Goal: Transaction & Acquisition: Purchase product/service

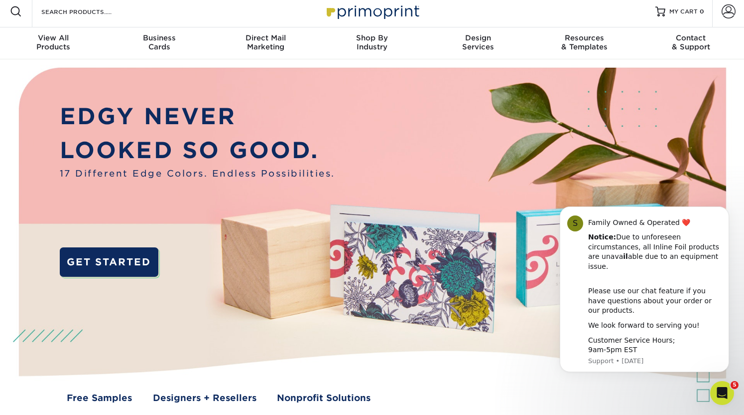
scroll to position [5, 0]
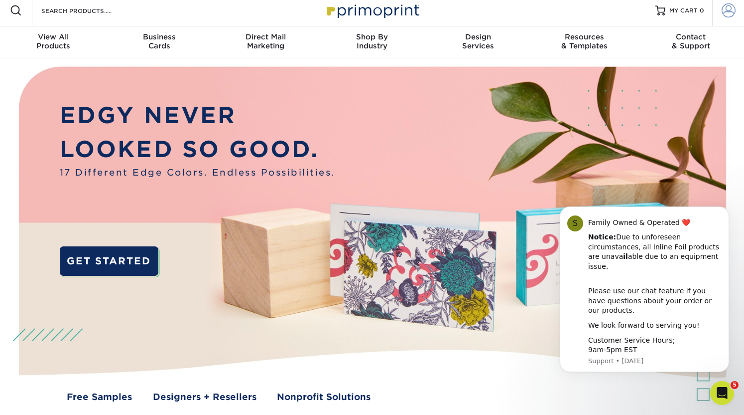
click at [727, 11] on span at bounding box center [729, 10] width 14 height 14
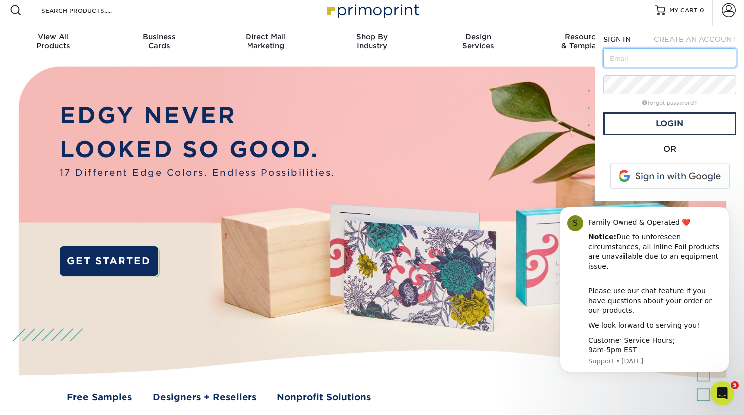
click at [678, 57] on input "text" at bounding box center [669, 57] width 133 height 19
type input "[EMAIL_ADDRESS][DOMAIN_NAME]"
click at [679, 133] on link "Login" at bounding box center [669, 123] width 133 height 23
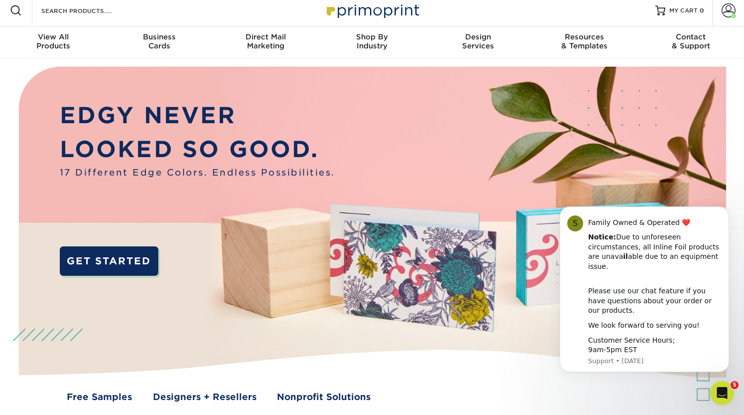
scroll to position [0, 0]
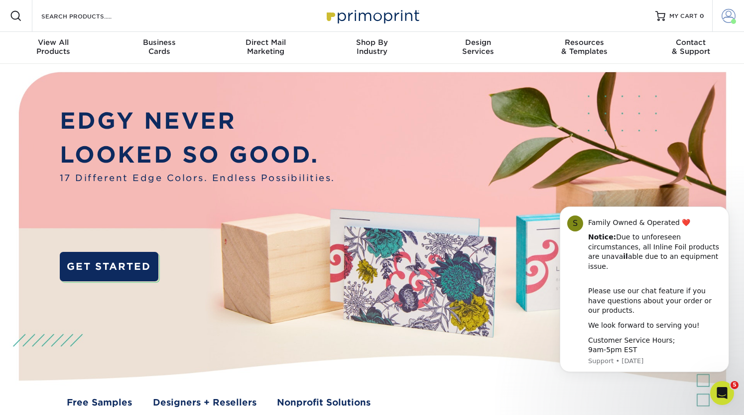
click at [731, 18] on span at bounding box center [729, 16] width 14 height 14
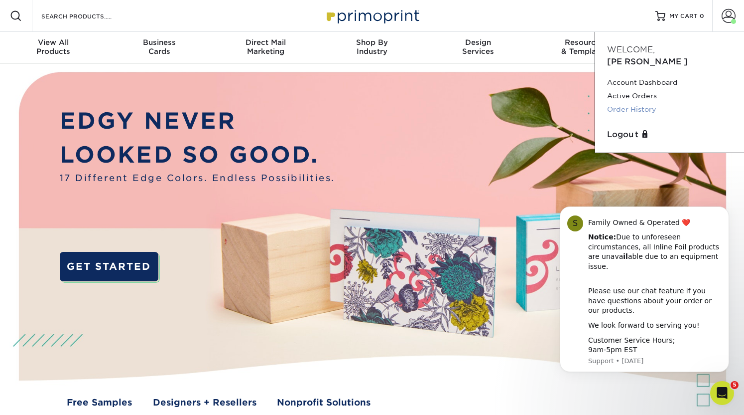
click at [645, 103] on link "Order History" at bounding box center [669, 109] width 125 height 13
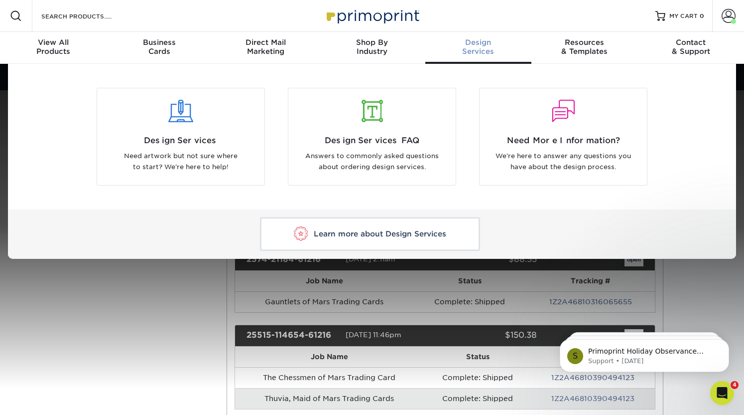
click at [486, 49] on div "Design Services" at bounding box center [479, 47] width 106 height 18
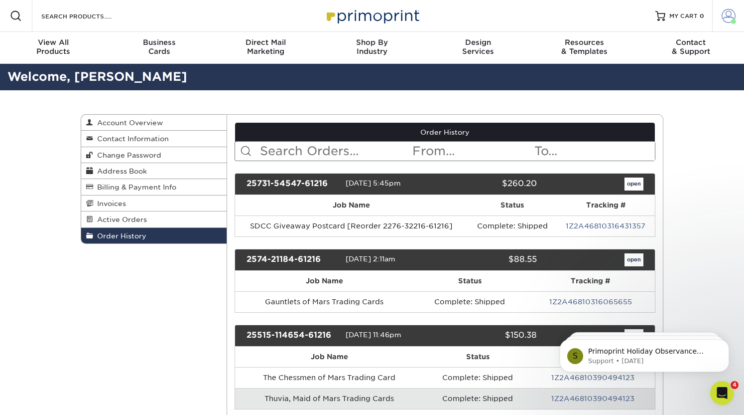
click at [734, 13] on span at bounding box center [729, 16] width 14 height 14
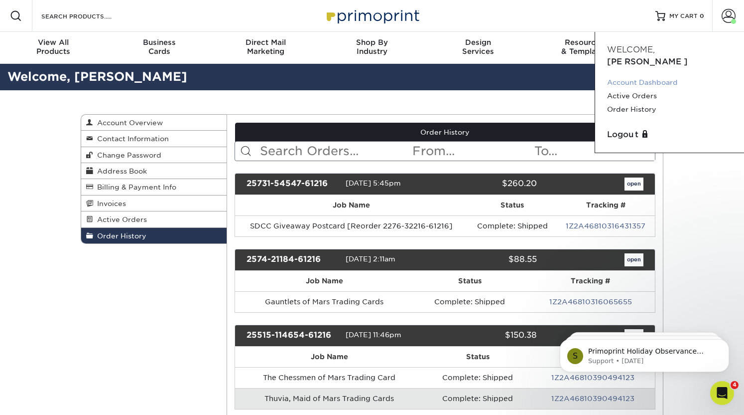
click at [651, 76] on link "Account Dashboard" at bounding box center [669, 82] width 125 height 13
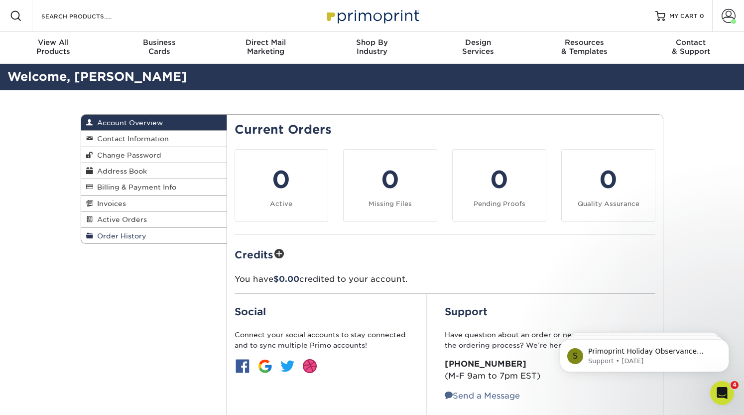
click at [115, 236] on span "Order History" at bounding box center [119, 236] width 53 height 8
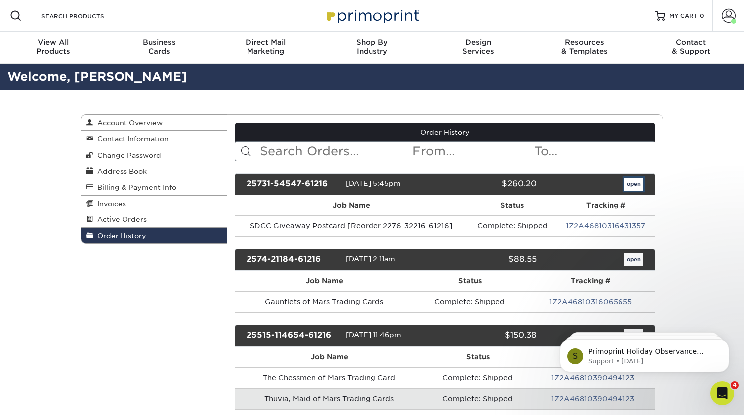
click at [636, 186] on link "open" at bounding box center [634, 183] width 19 height 13
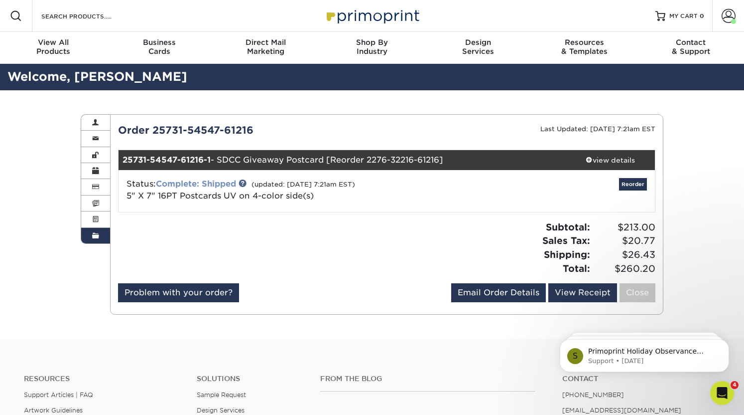
click at [205, 184] on link "Complete: Shipped" at bounding box center [196, 183] width 80 height 9
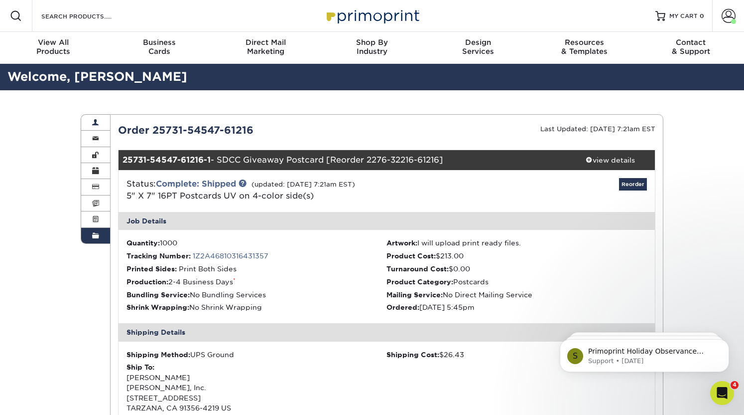
click at [94, 125] on span at bounding box center [95, 123] width 7 height 8
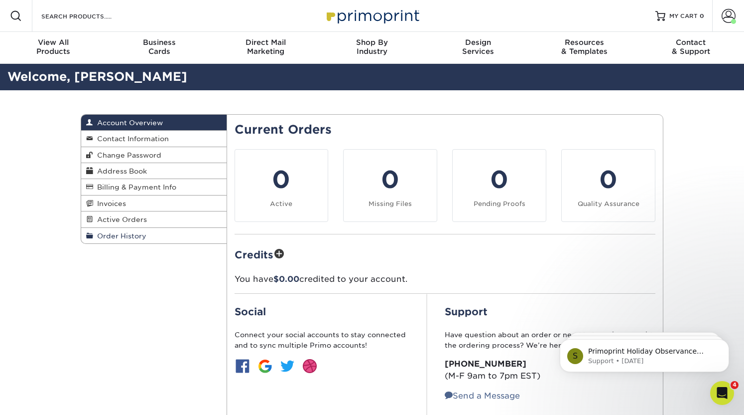
click at [136, 235] on span "Order History" at bounding box center [119, 236] width 53 height 8
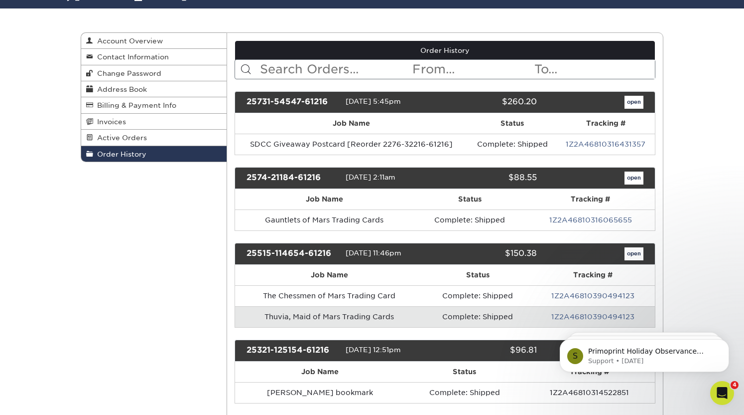
scroll to position [84, 0]
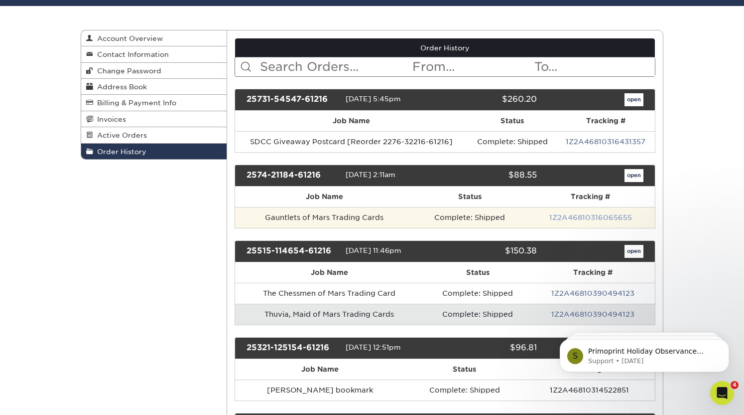
click at [589, 217] on link "1Z2A46810316065655" at bounding box center [591, 217] width 83 height 8
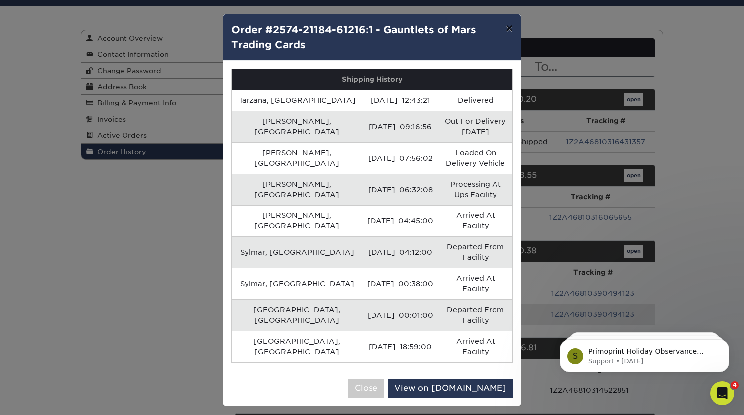
click at [511, 27] on button "×" at bounding box center [509, 28] width 23 height 28
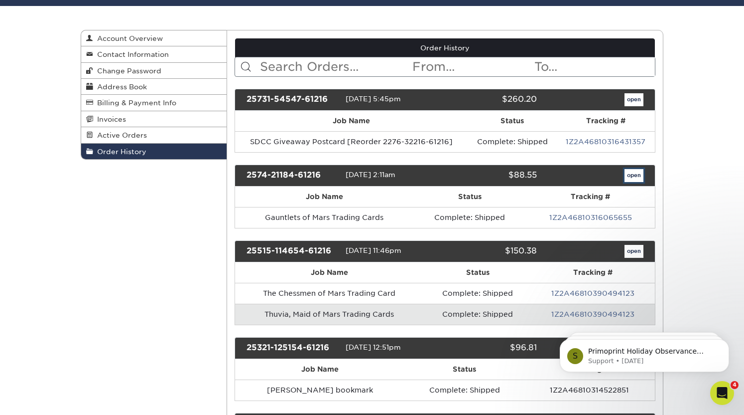
click at [635, 175] on link "open" at bounding box center [634, 175] width 19 height 13
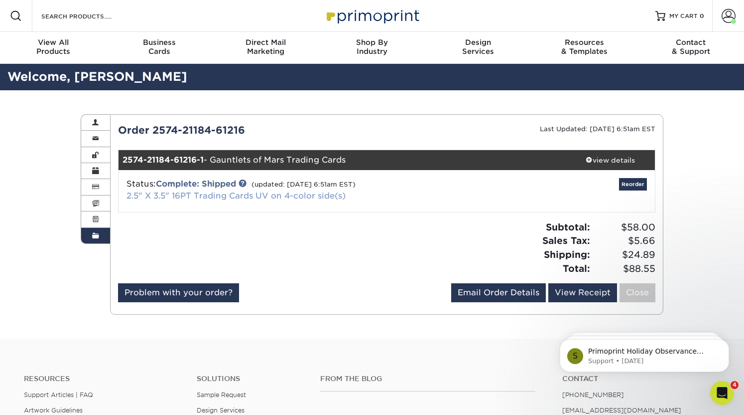
click at [173, 196] on link "2.5" X 3.5" 16PT Trading Cards UV on 4-color side(s)" at bounding box center [236, 195] width 219 height 9
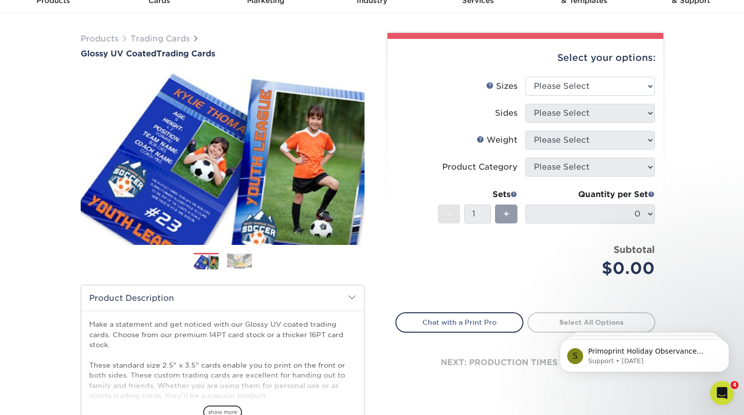
scroll to position [50, 0]
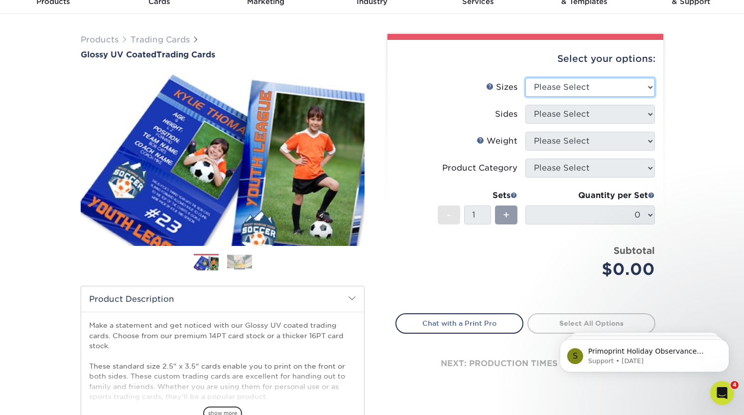
click at [629, 91] on select "Please Select 2.5" x 3.5"" at bounding box center [591, 87] width 130 height 19
select select "2.50x3.50"
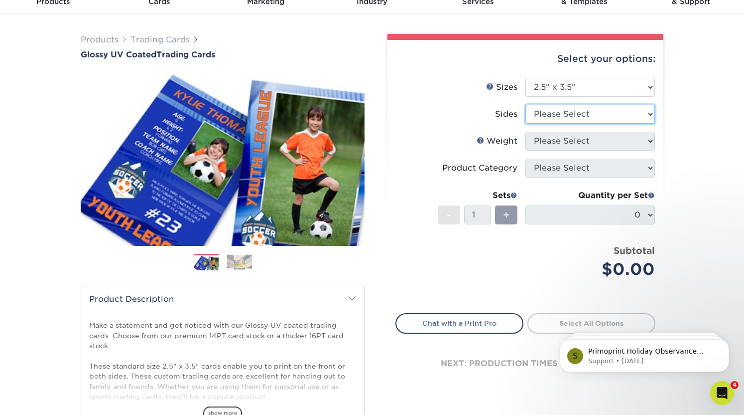
click at [622, 120] on select "Please Select Print Both Sides Print Front Only" at bounding box center [591, 114] width 130 height 19
select select "13abbda7-1d64-4f25-8bb2-c179b224825d"
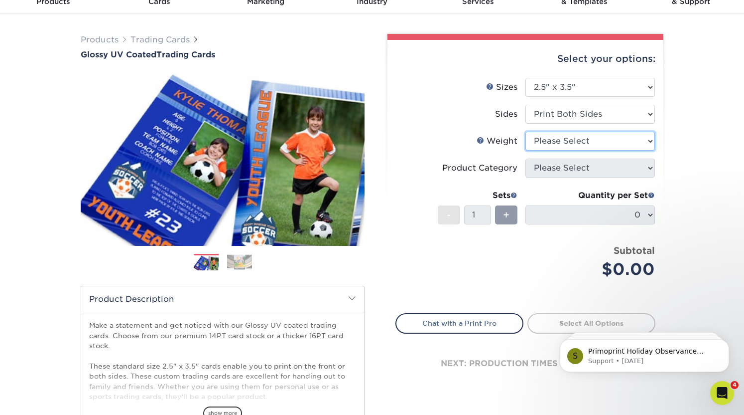
click at [612, 143] on select "Please Select 16PT 14PT 18PT C1S" at bounding box center [591, 141] width 130 height 19
select select "16PT"
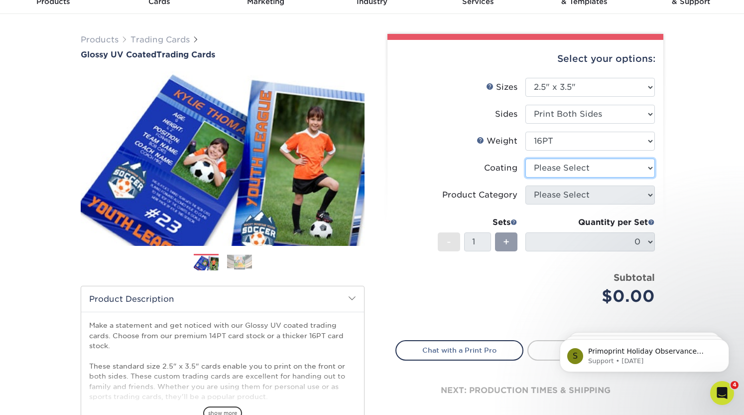
click at [602, 169] on select at bounding box center [591, 167] width 130 height 19
select select "1e8116af-acfc-44b1-83dc-8181aa338834"
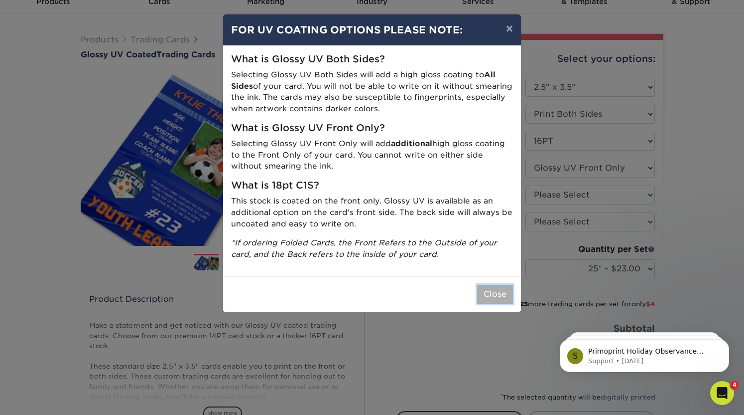
click at [498, 294] on button "Close" at bounding box center [495, 294] width 36 height 19
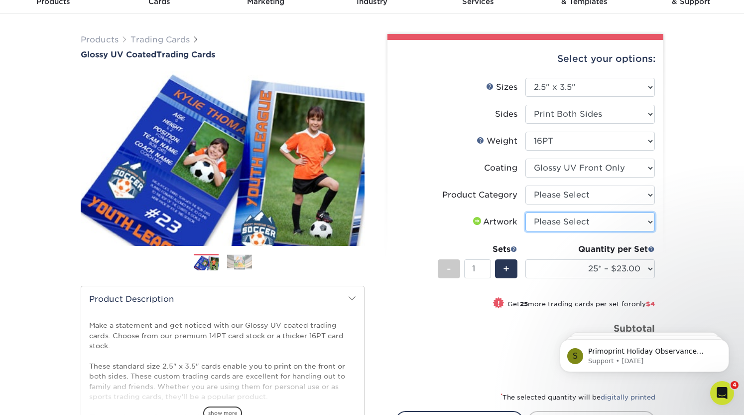
click at [606, 222] on select "Please Select I will upload files I need a design - $100" at bounding box center [591, 221] width 130 height 19
select select "upload"
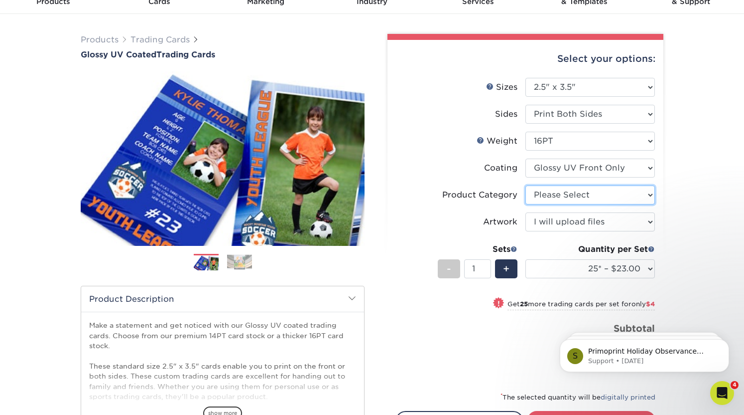
click at [587, 196] on select "Please Select Trading Cards" at bounding box center [591, 194] width 130 height 19
select select "c2f9bce9-36c2-409d-b101-c29d9d031e18"
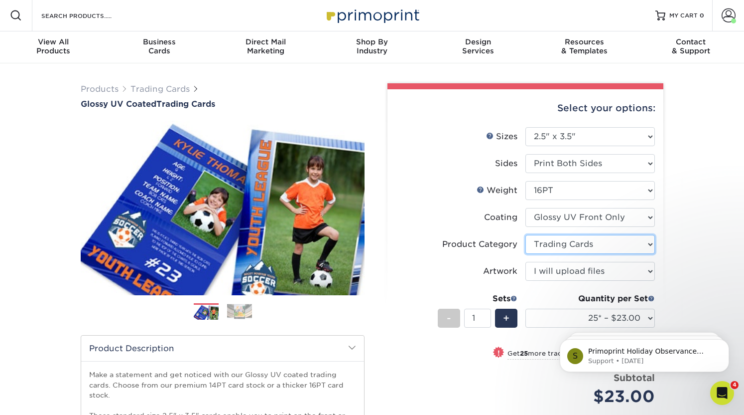
scroll to position [0, 0]
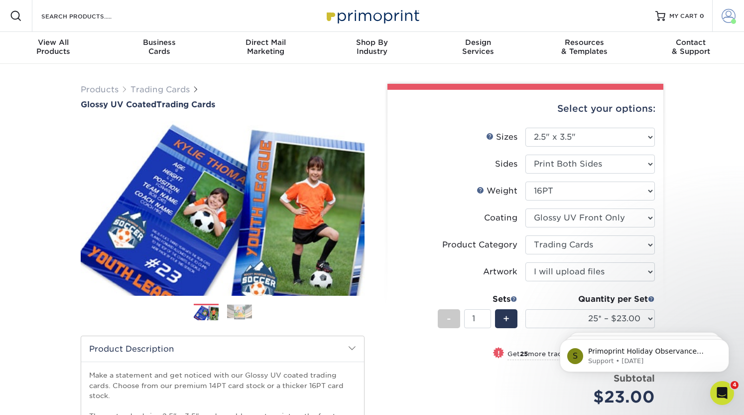
click at [728, 14] on span at bounding box center [729, 16] width 14 height 14
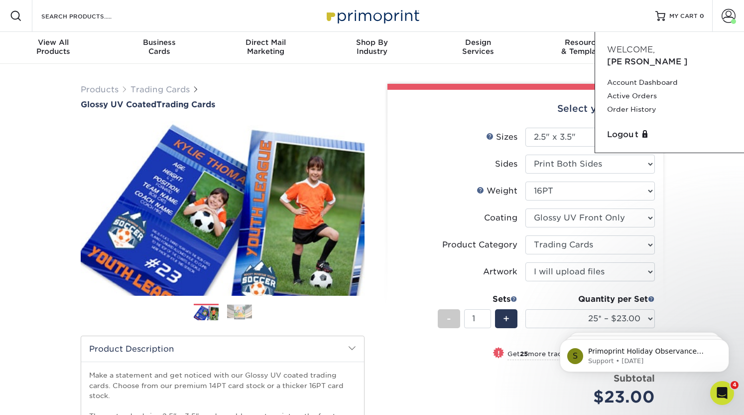
click at [699, 198] on div "Products Trading Cards Glossy UV Coated Trading Cards Previous Next /" at bounding box center [372, 330] width 744 height 532
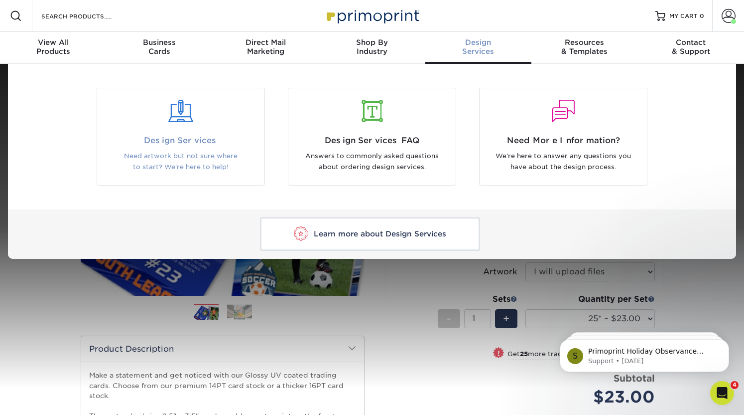
click at [194, 131] on div at bounding box center [180, 117] width 167 height 34
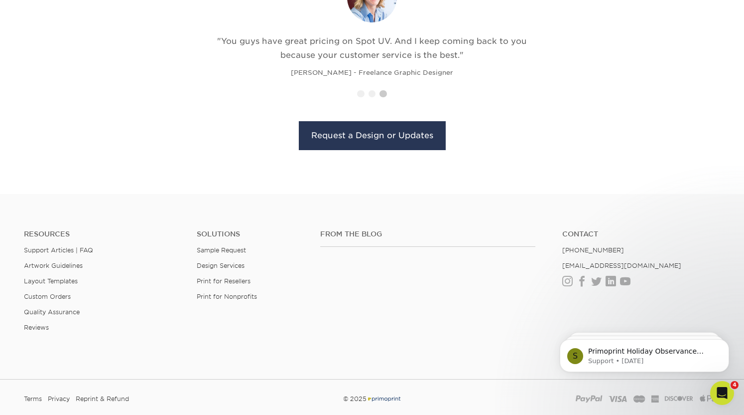
scroll to position [1114, 0]
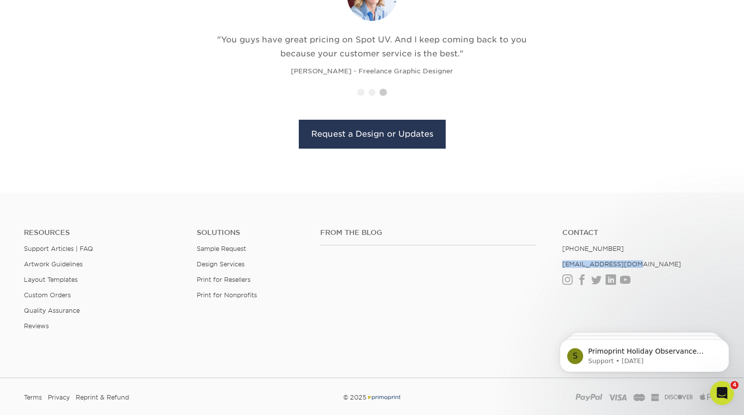
drag, startPoint x: 632, startPoint y: 264, endPoint x: 561, endPoint y: 264, distance: 70.8
click at [561, 264] on ul "Contact [PHONE_NUMBER] [EMAIL_ADDRESS][DOMAIN_NAME] Instagram Facebook Twitter …" at bounding box center [641, 256] width 173 height 56
copy link "[EMAIL_ADDRESS][DOMAIN_NAME]"
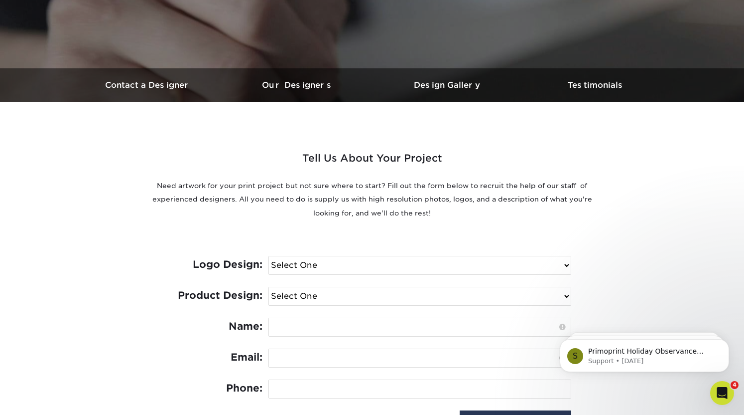
scroll to position [0, 0]
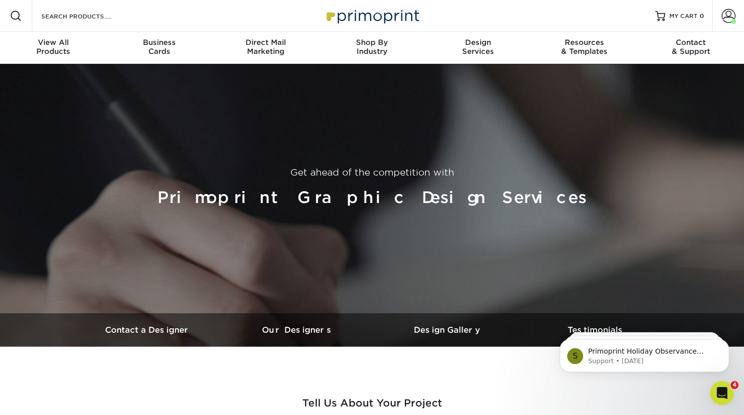
click at [82, 22] on div "Search Products" at bounding box center [84, 16] width 105 height 32
click at [84, 16] on input "Search Products" at bounding box center [88, 16] width 97 height 12
click at [731, 20] on span at bounding box center [729, 16] width 14 height 14
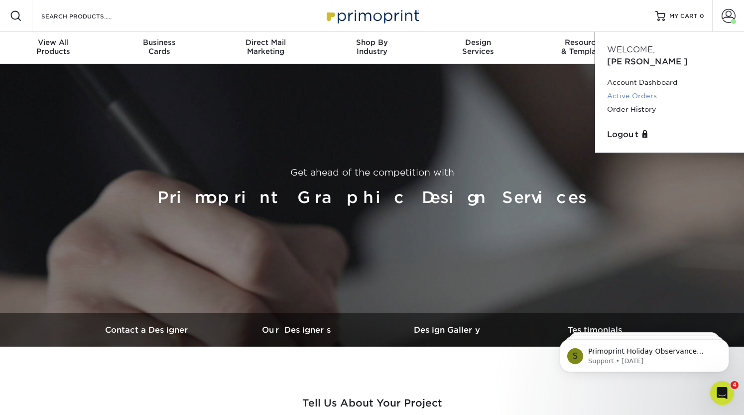
click at [637, 89] on link "Active Orders" at bounding box center [669, 95] width 125 height 13
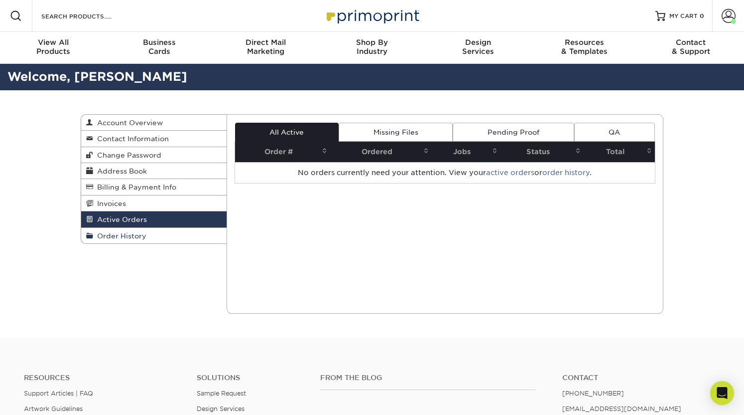
click at [117, 240] on span "Order History" at bounding box center [119, 236] width 53 height 8
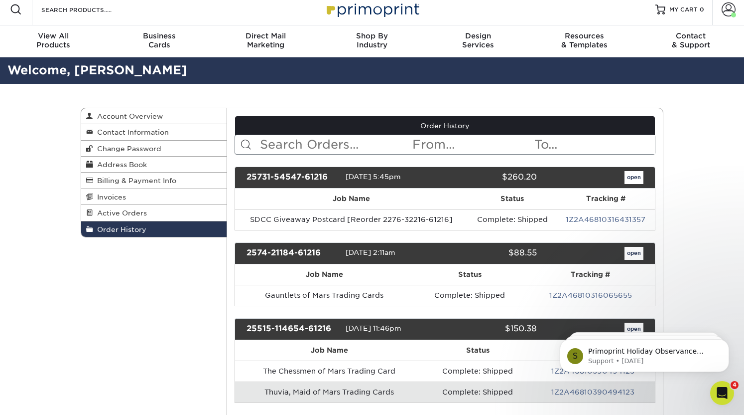
scroll to position [8, 0]
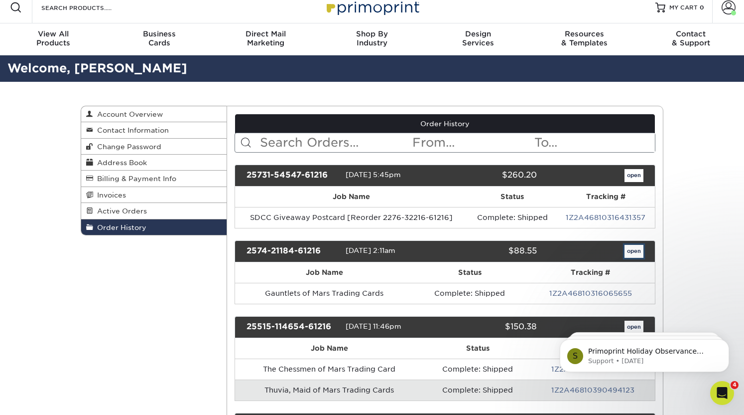
click at [630, 249] on link "open" at bounding box center [634, 251] width 19 height 13
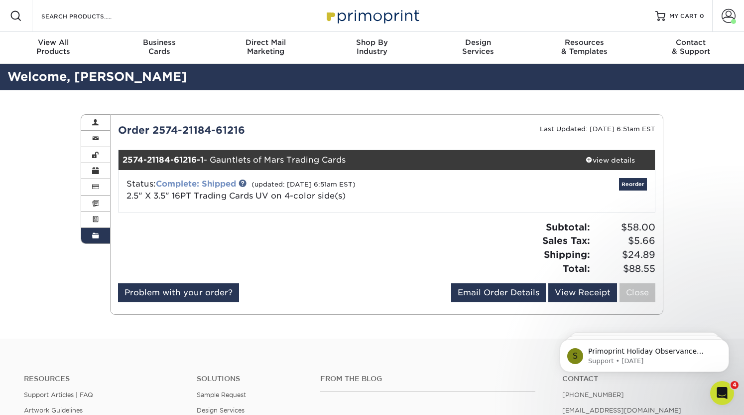
click at [223, 185] on link "Complete: Shipped" at bounding box center [196, 183] width 80 height 9
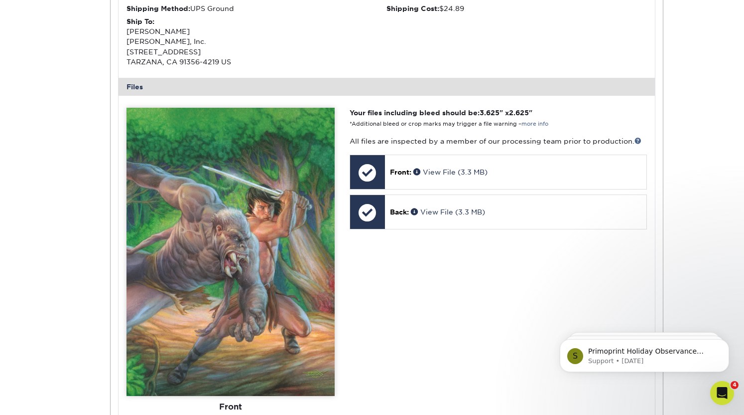
scroll to position [336, 0]
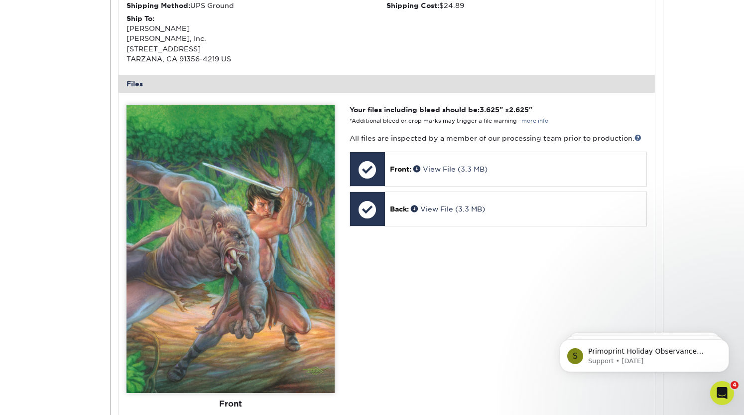
click at [223, 185] on img at bounding box center [231, 249] width 208 height 288
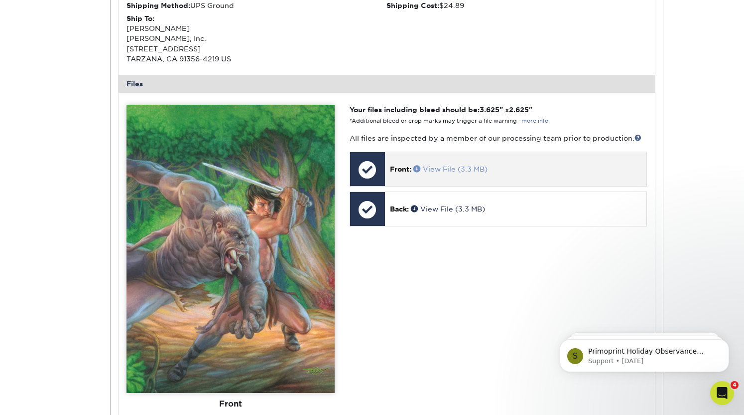
click at [450, 165] on link "View File (3.3 MB)" at bounding box center [451, 169] width 74 height 8
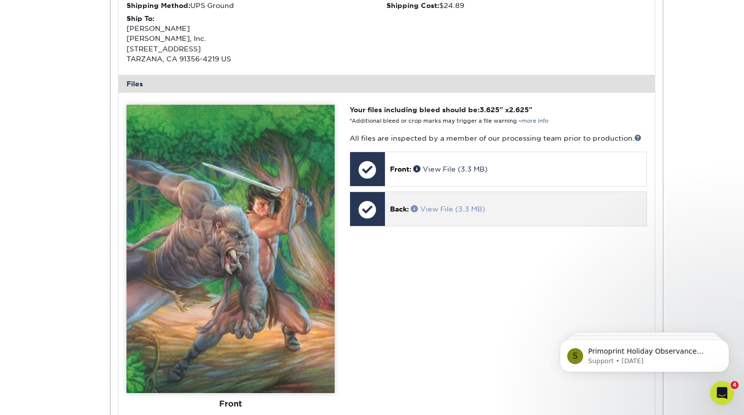
click at [452, 207] on link "View File (3.3 MB)" at bounding box center [448, 209] width 74 height 8
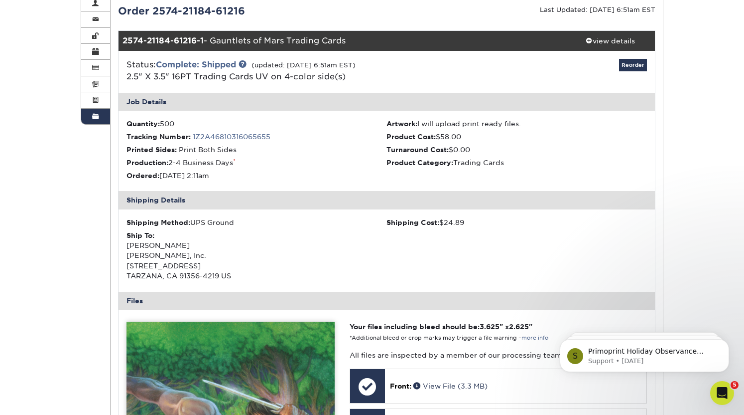
scroll to position [116, 0]
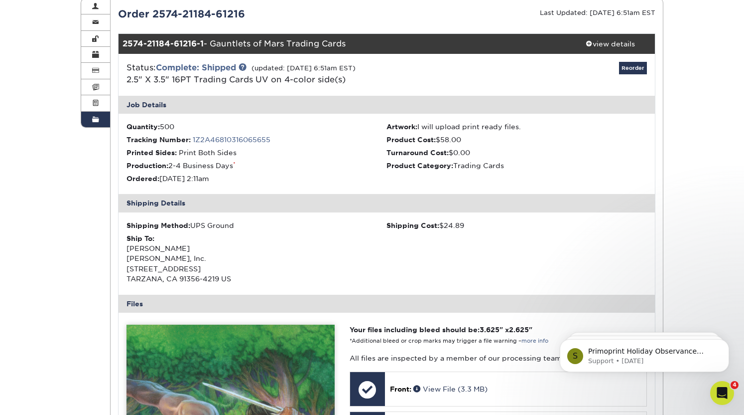
click at [96, 122] on span at bounding box center [95, 120] width 7 height 8
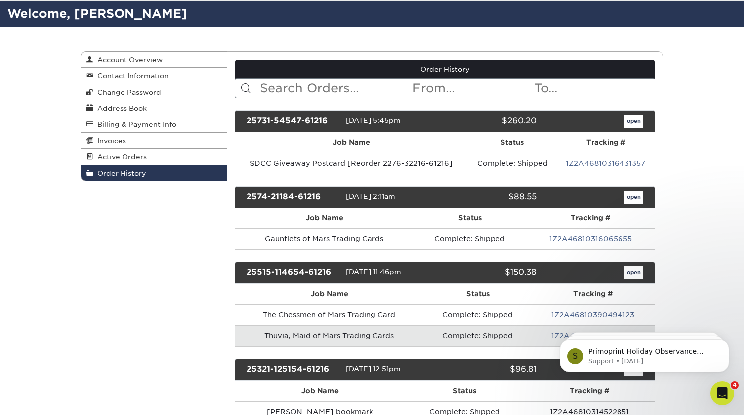
scroll to position [57, 0]
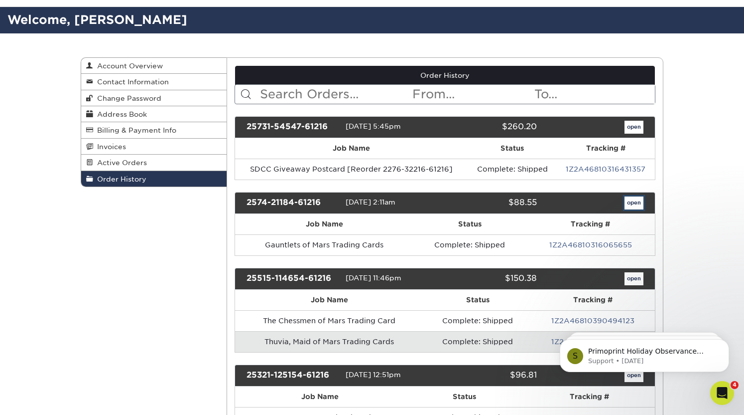
click at [632, 205] on link "open" at bounding box center [634, 202] width 19 height 13
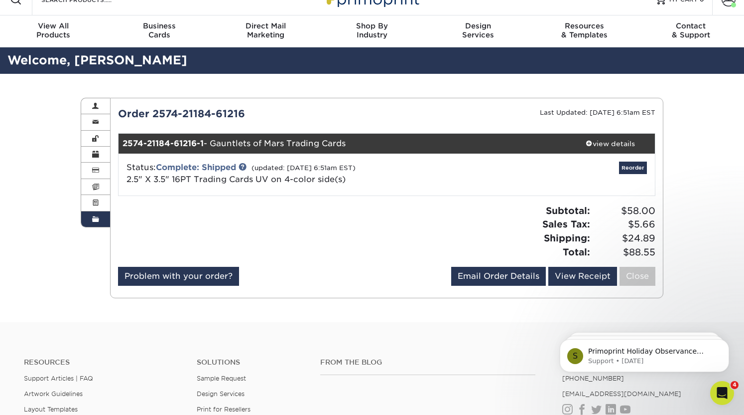
scroll to position [17, 0]
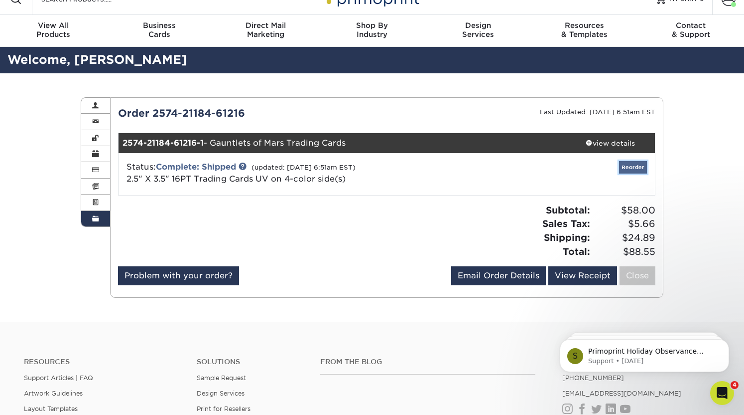
click at [627, 167] on link "Reorder" at bounding box center [633, 167] width 28 height 12
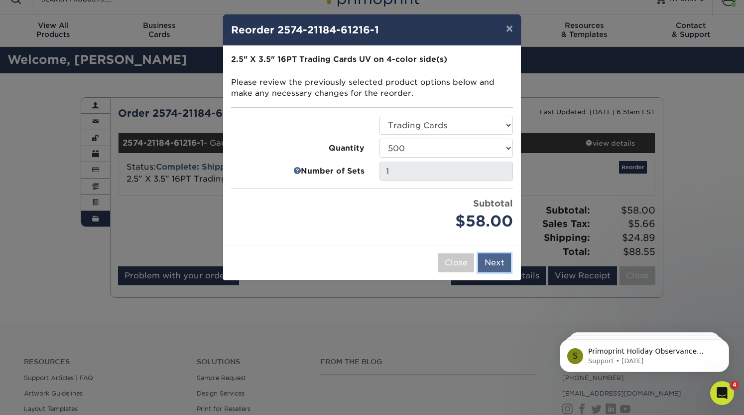
click at [493, 265] on button "Next" at bounding box center [494, 262] width 33 height 19
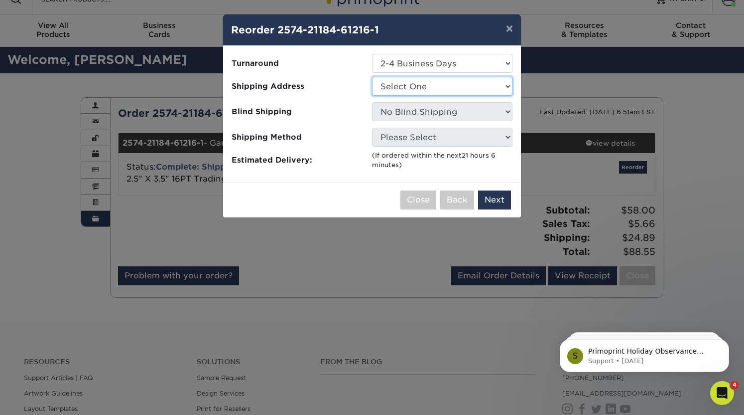
click at [498, 87] on select "Select One [PERSON_NAME], Inc. office [PERSON_NAME]" at bounding box center [442, 86] width 141 height 19
select select "181841"
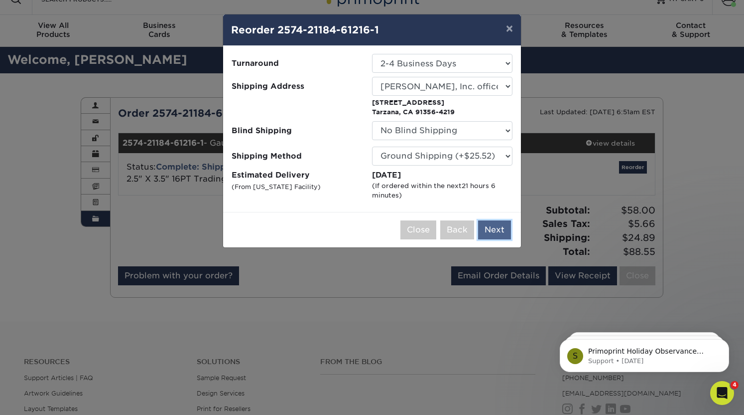
click at [495, 230] on button "Next" at bounding box center [494, 229] width 33 height 19
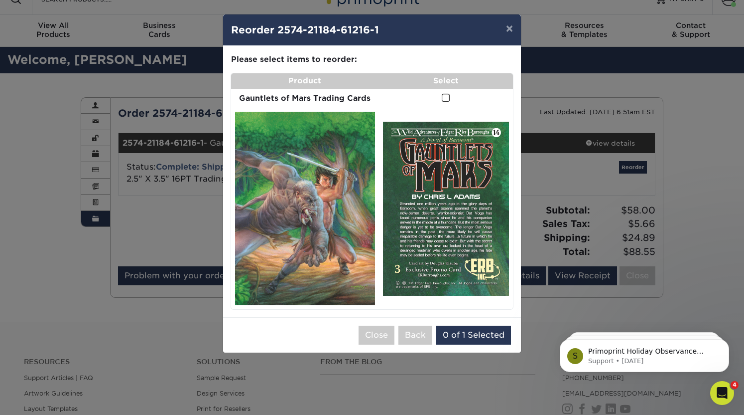
click at [349, 209] on img at bounding box center [305, 208] width 140 height 193
click at [444, 102] on span at bounding box center [446, 97] width 8 height 9
click at [0, 0] on input "checkbox" at bounding box center [0, 0] width 0 height 0
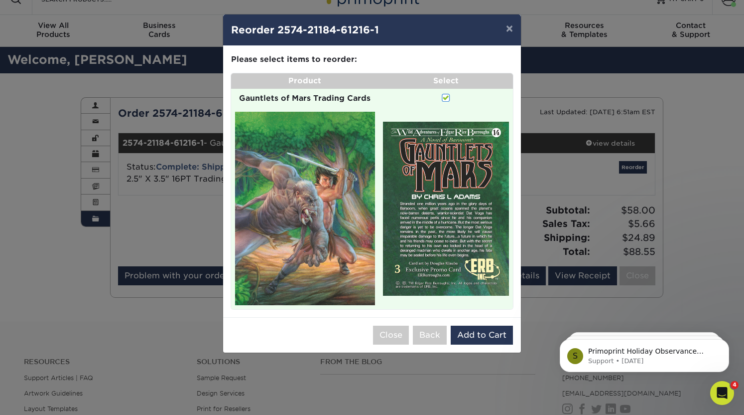
click at [344, 195] on img at bounding box center [305, 208] width 140 height 193
click at [470, 213] on img at bounding box center [446, 209] width 126 height 174
click at [354, 265] on img at bounding box center [305, 208] width 140 height 193
click at [392, 329] on button "Close" at bounding box center [391, 334] width 36 height 19
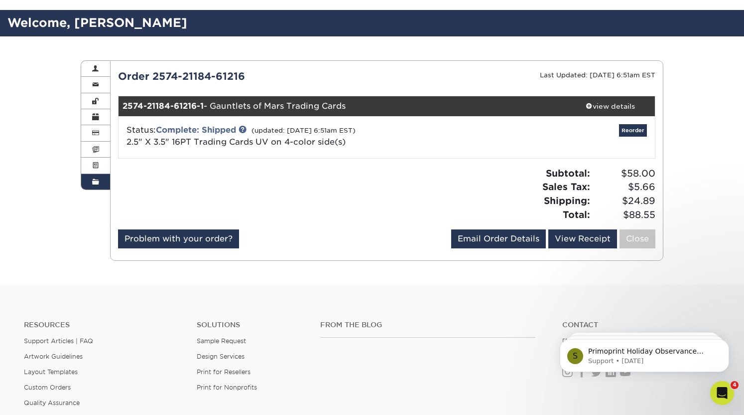
scroll to position [0, 0]
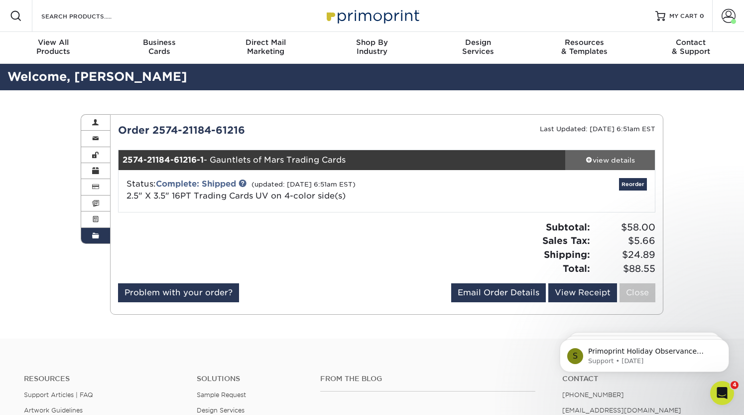
click at [617, 157] on div "view details" at bounding box center [611, 160] width 90 height 10
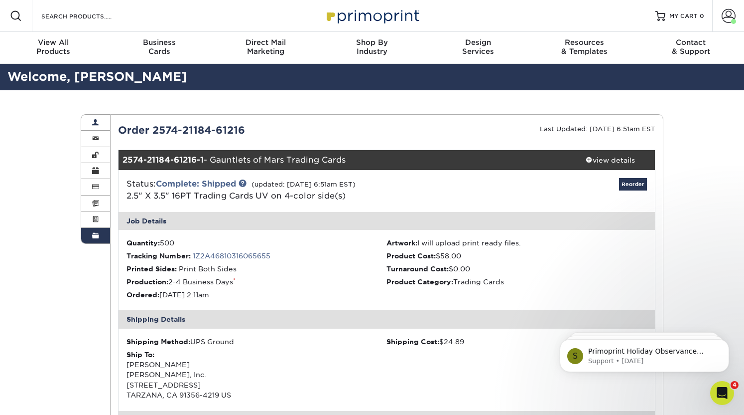
click at [99, 122] on link "Account Overview" at bounding box center [95, 123] width 29 height 16
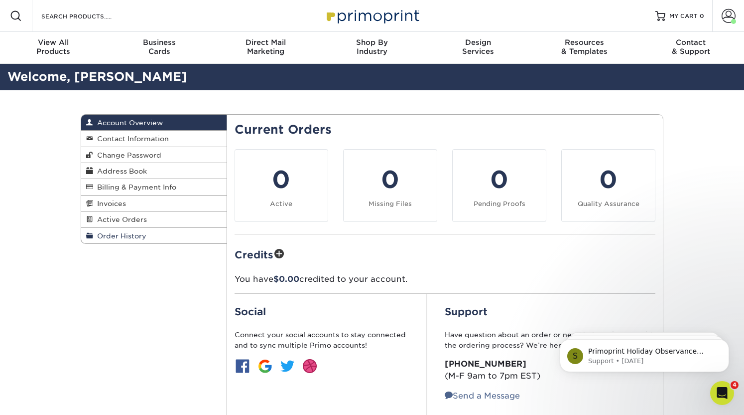
click at [127, 235] on span "Order History" at bounding box center [119, 236] width 53 height 8
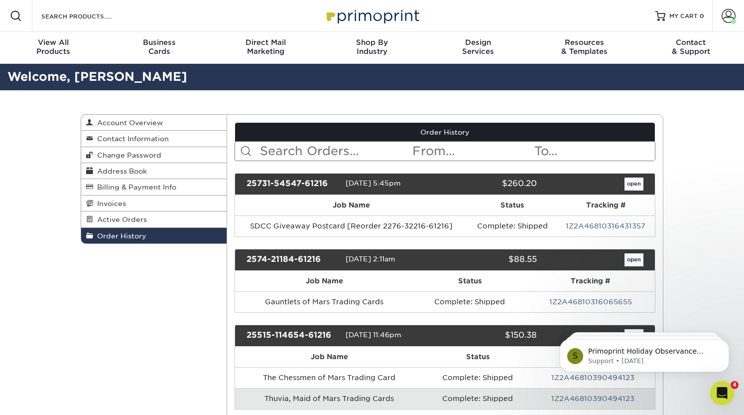
click at [308, 185] on div "25731-54547-61216" at bounding box center [292, 183] width 107 height 13
click at [637, 189] on link "open" at bounding box center [634, 183] width 19 height 13
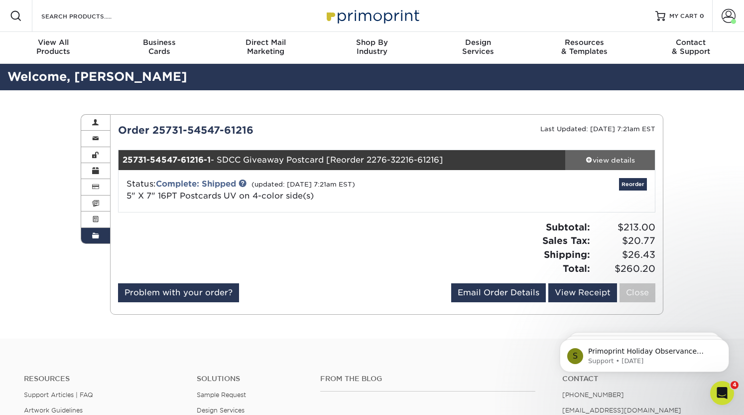
click at [613, 158] on div "view details" at bounding box center [611, 160] width 90 height 10
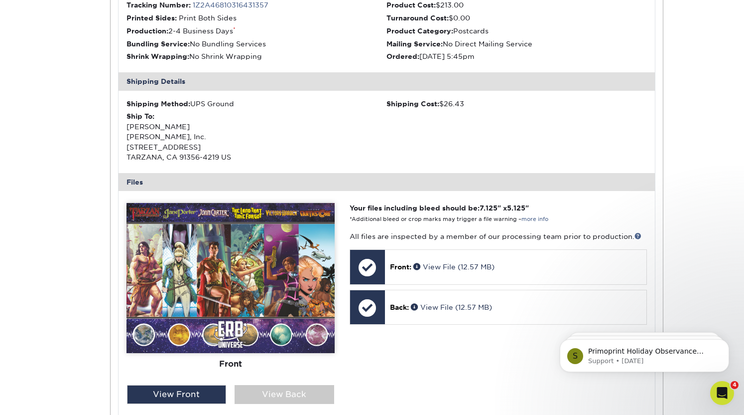
scroll to position [256, 0]
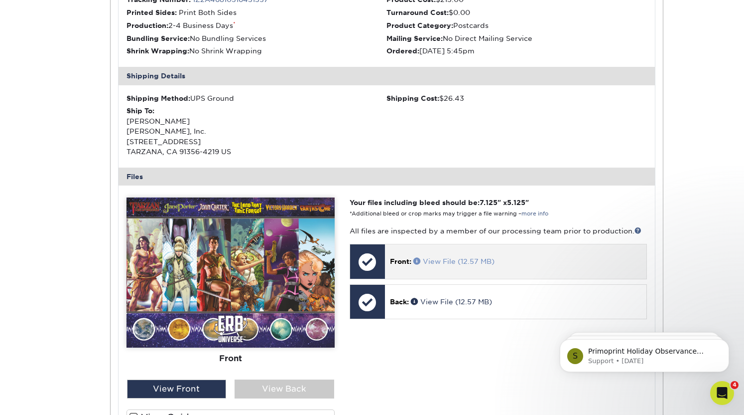
click at [452, 260] on link "View File (12.57 MB)" at bounding box center [454, 261] width 81 height 8
